Goal: Contribute content: Add original content to the website for others to see

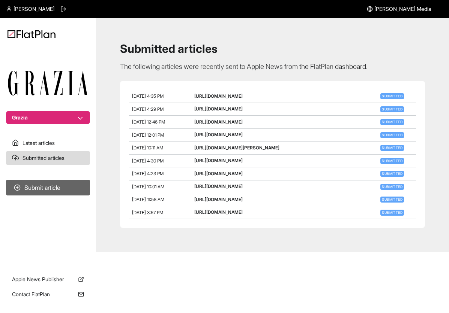
click at [41, 189] on button "Submit article" at bounding box center [48, 188] width 84 height 16
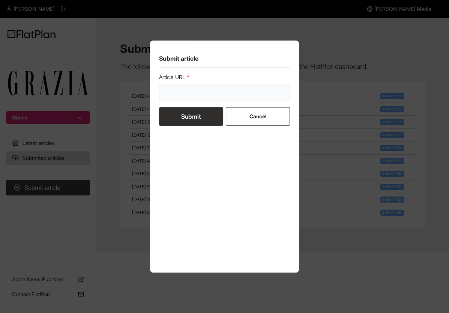
click at [220, 97] on input "url" at bounding box center [224, 92] width 131 height 17
paste input "[URL][DOMAIN_NAME]"
type input "[URL][DOMAIN_NAME]"
click at [187, 114] on button "Submit" at bounding box center [191, 116] width 64 height 19
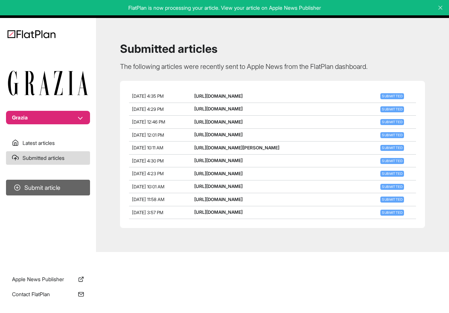
click at [39, 186] on button "Submit article" at bounding box center [48, 188] width 84 height 16
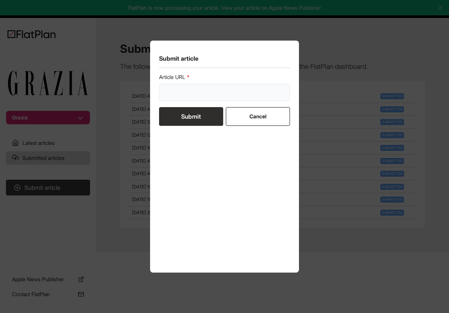
click at [226, 93] on input "url" at bounding box center [224, 92] width 131 height 17
paste input "[URL][DOMAIN_NAME]"
type input "[URL][DOMAIN_NAME]"
click at [190, 117] on button "Submit" at bounding box center [191, 116] width 64 height 19
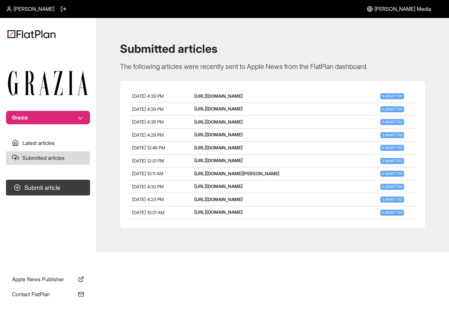
click at [411, 11] on span "[PERSON_NAME] Media" at bounding box center [402, 8] width 57 height 7
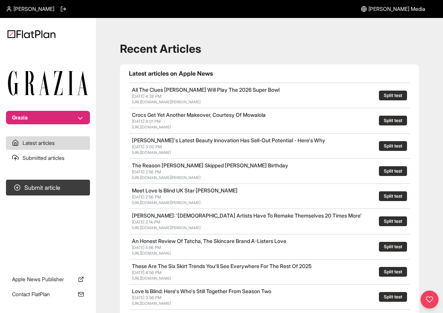
click at [30, 10] on span "[PERSON_NAME]" at bounding box center [33, 8] width 41 height 7
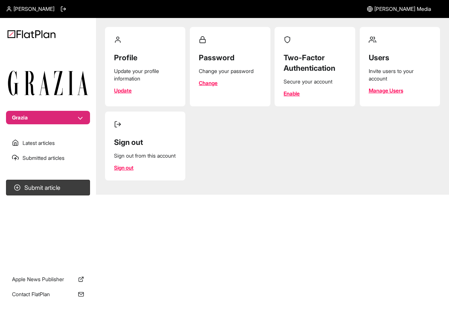
click at [393, 90] on link "Manage Users" at bounding box center [386, 90] width 34 height 7
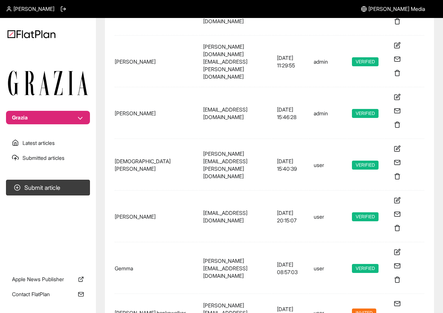
scroll to position [145, 0]
